Goal: Find specific page/section: Find specific page/section

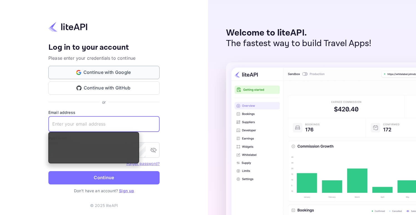
click at [95, 77] on button "Continue with Google" at bounding box center [103, 72] width 111 height 13
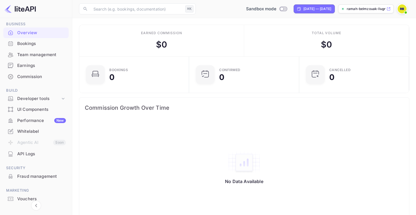
scroll to position [16, 0]
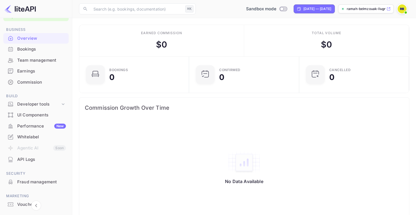
click at [30, 50] on div "Bookings" at bounding box center [41, 49] width 49 height 6
